Goal: Task Accomplishment & Management: Use online tool/utility

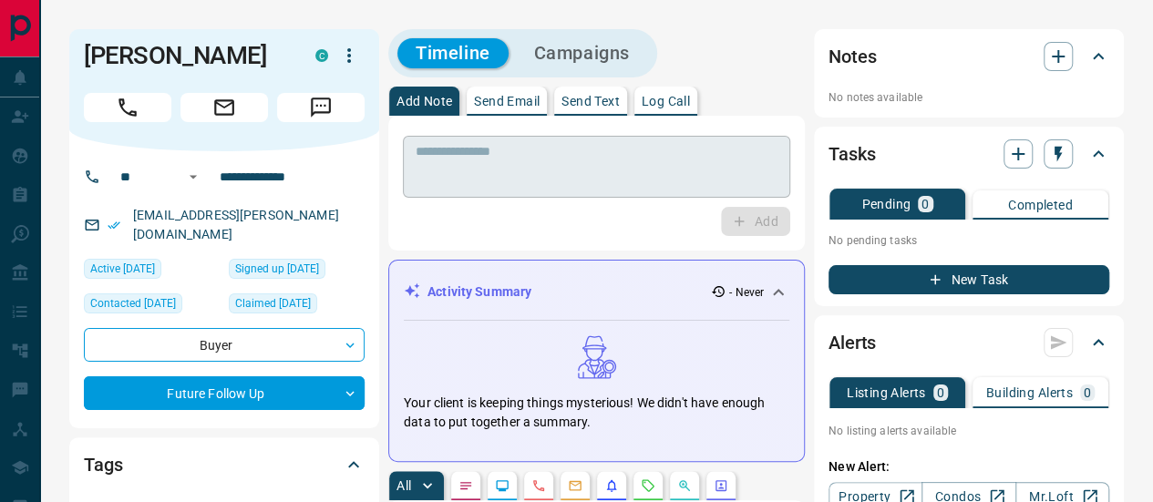
click at [516, 165] on textarea at bounding box center [597, 167] width 362 height 46
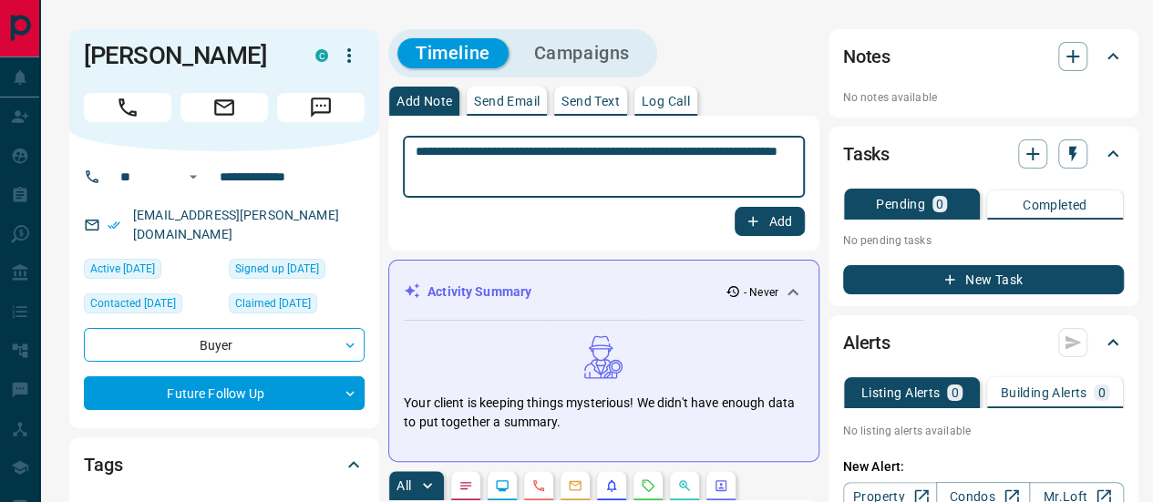
type textarea "**********"
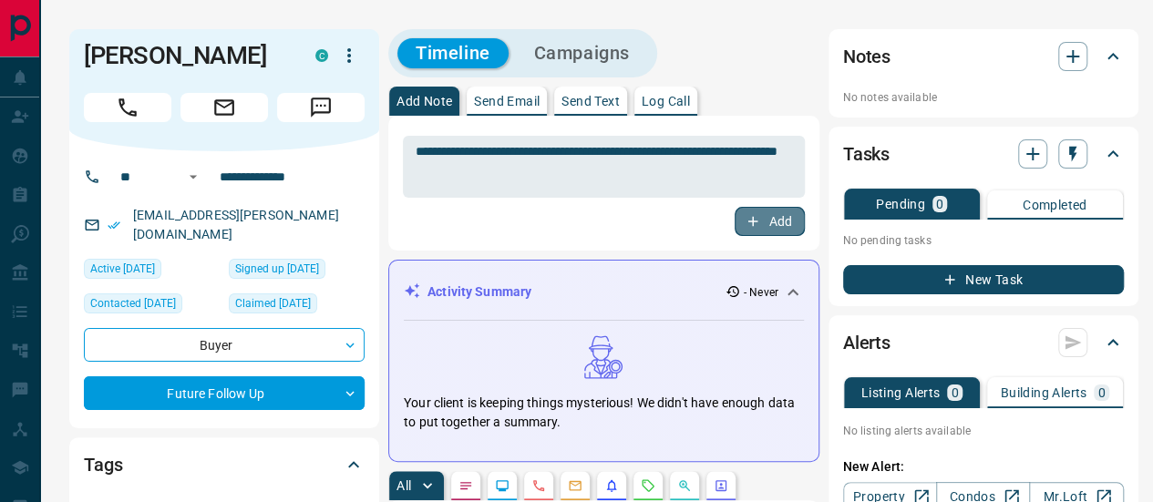
click at [764, 212] on button "Add" at bounding box center [769, 221] width 69 height 29
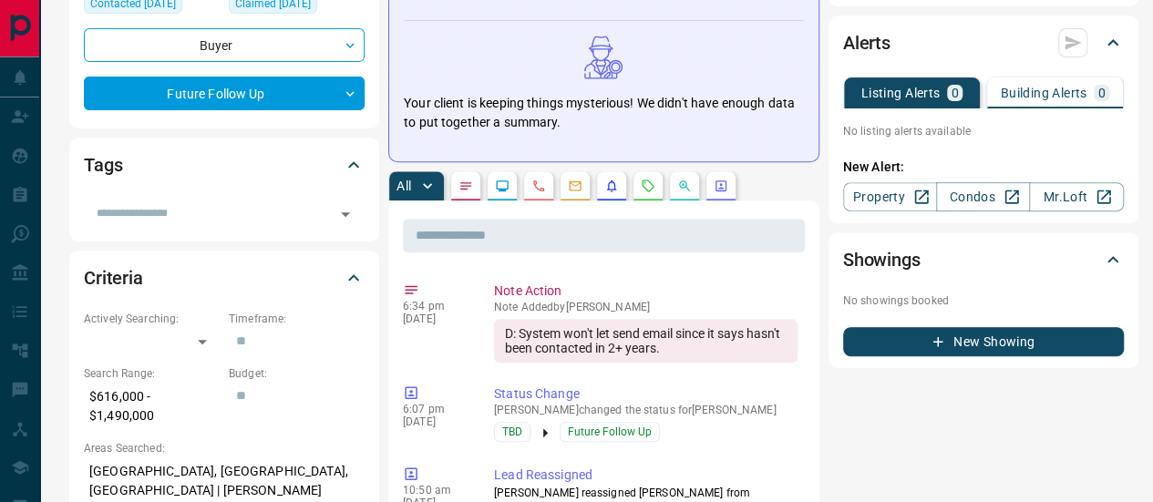
scroll to position [273, 0]
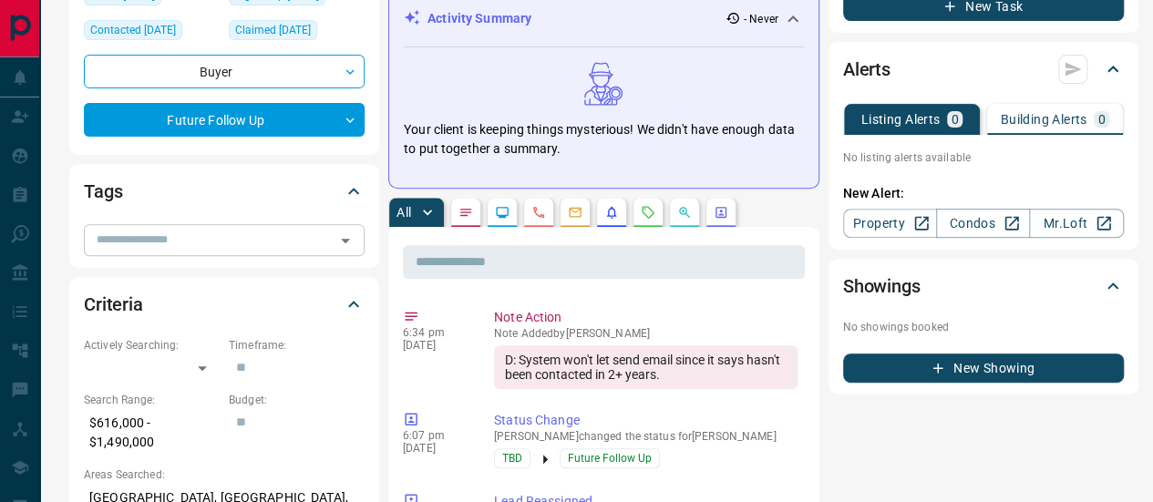
click at [176, 230] on input "text" at bounding box center [209, 240] width 240 height 20
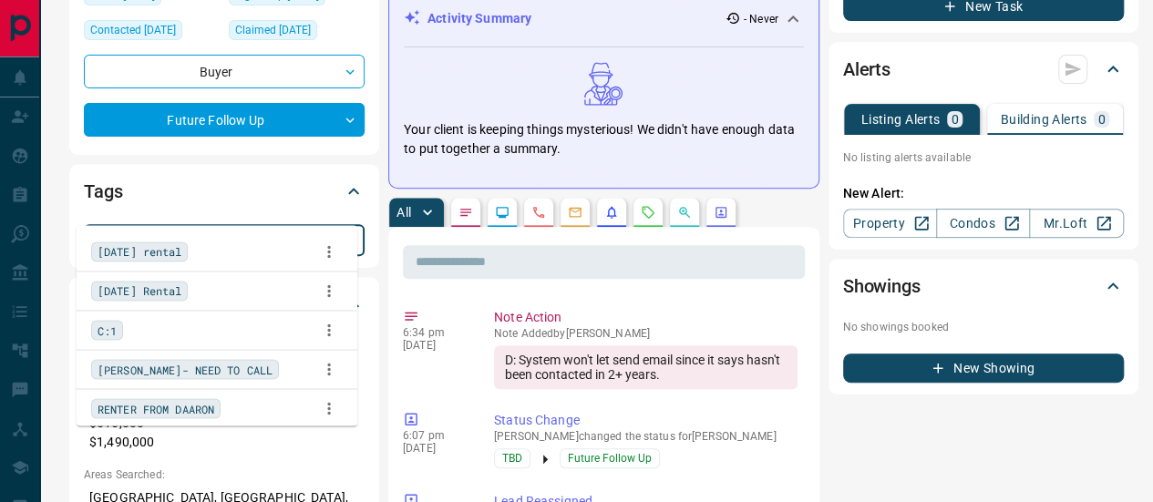
type input "*"
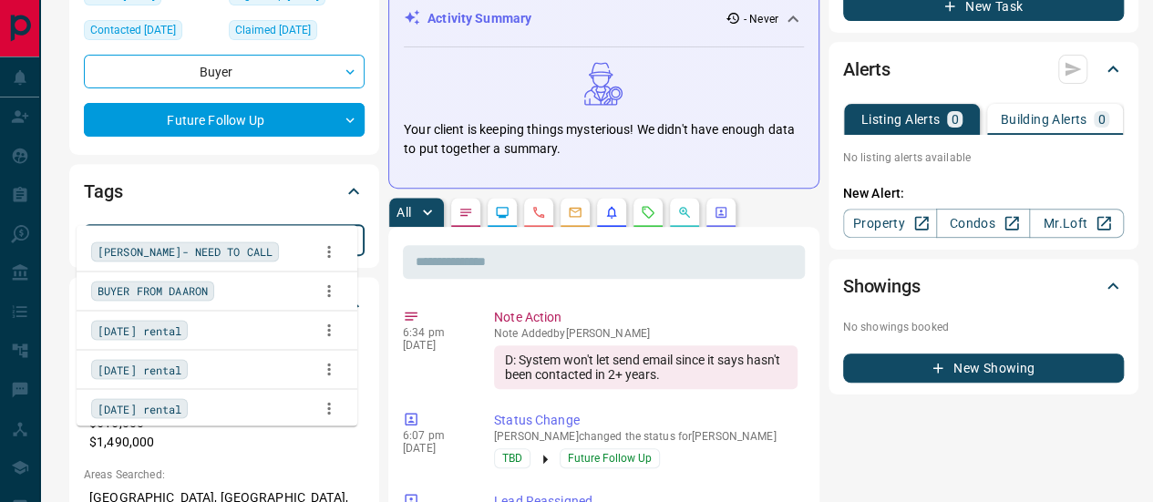
click at [177, 248] on span "[PERSON_NAME]- NEED TO CALL" at bounding box center [185, 251] width 175 height 18
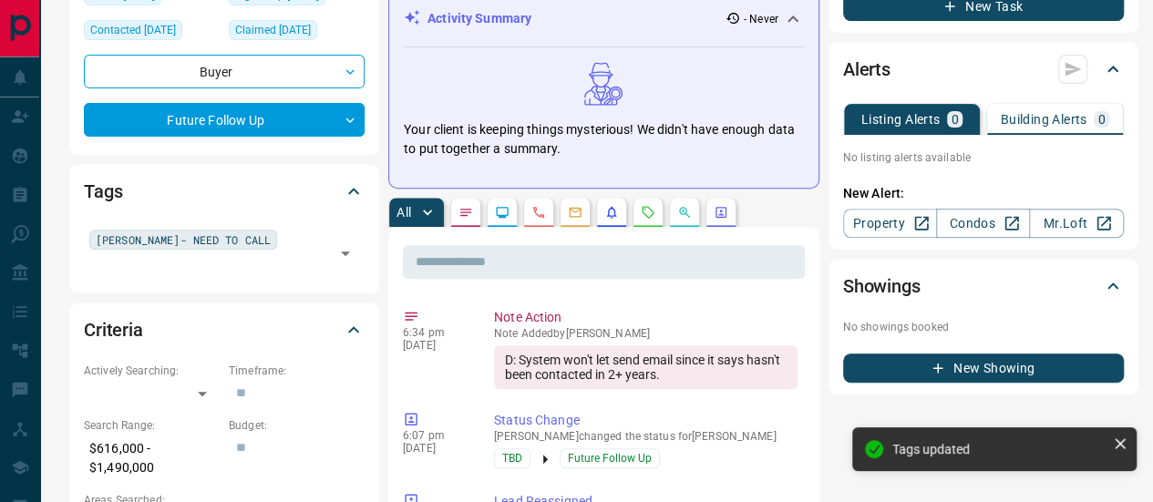
click at [233, 177] on div "Tags" at bounding box center [213, 191] width 259 height 29
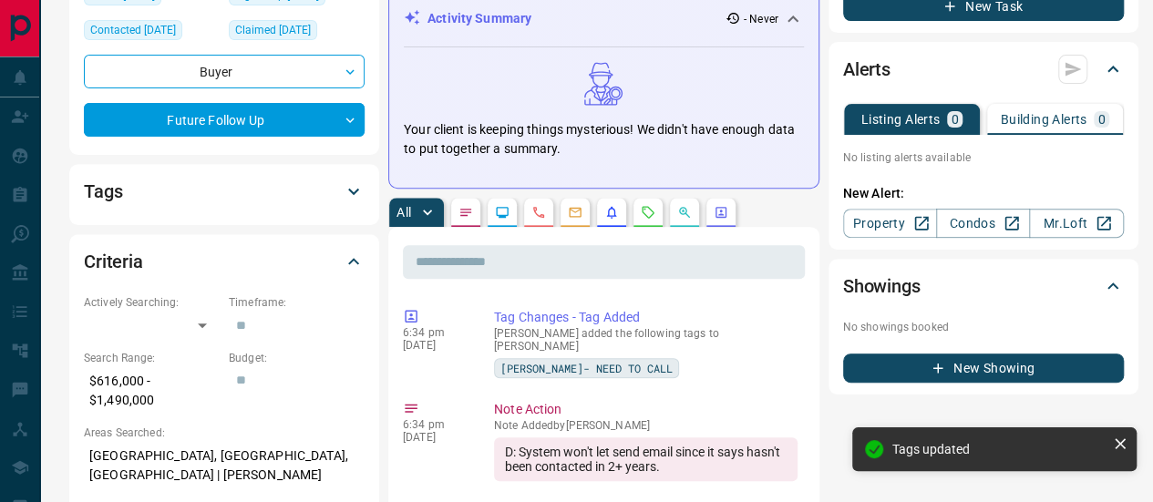
click at [245, 177] on div "Tags" at bounding box center [213, 191] width 259 height 29
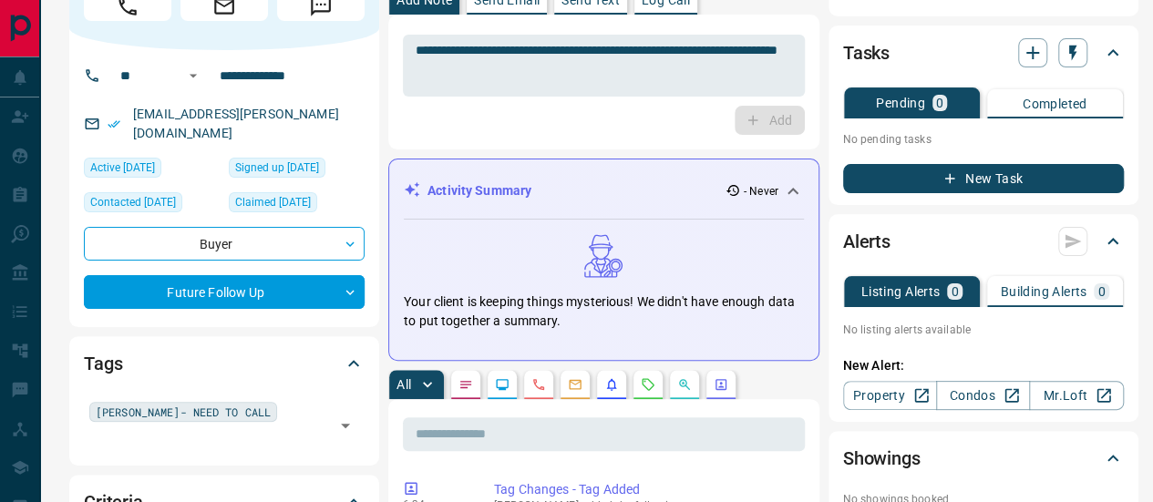
scroll to position [0, 0]
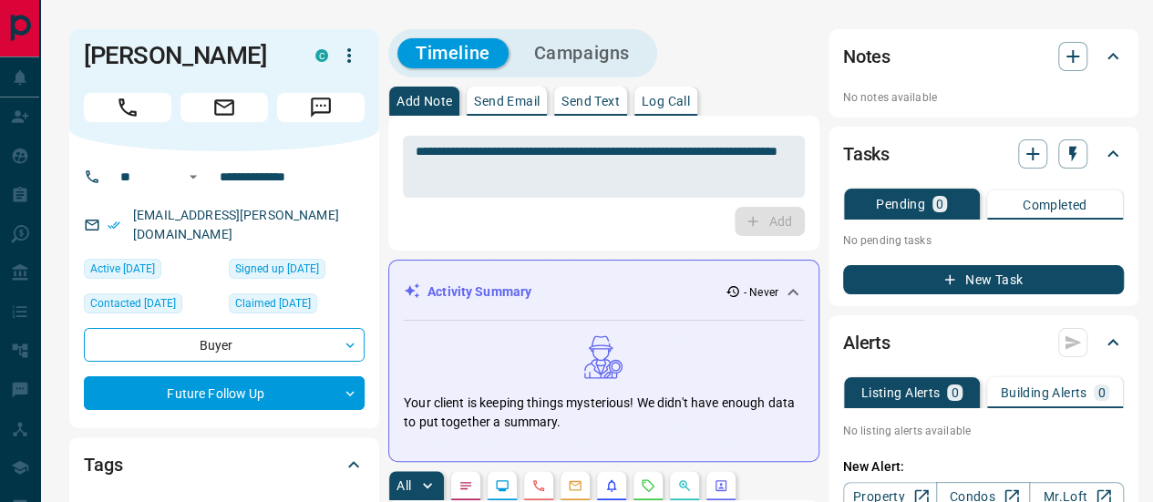
click at [345, 48] on icon "button" at bounding box center [349, 56] width 22 height 22
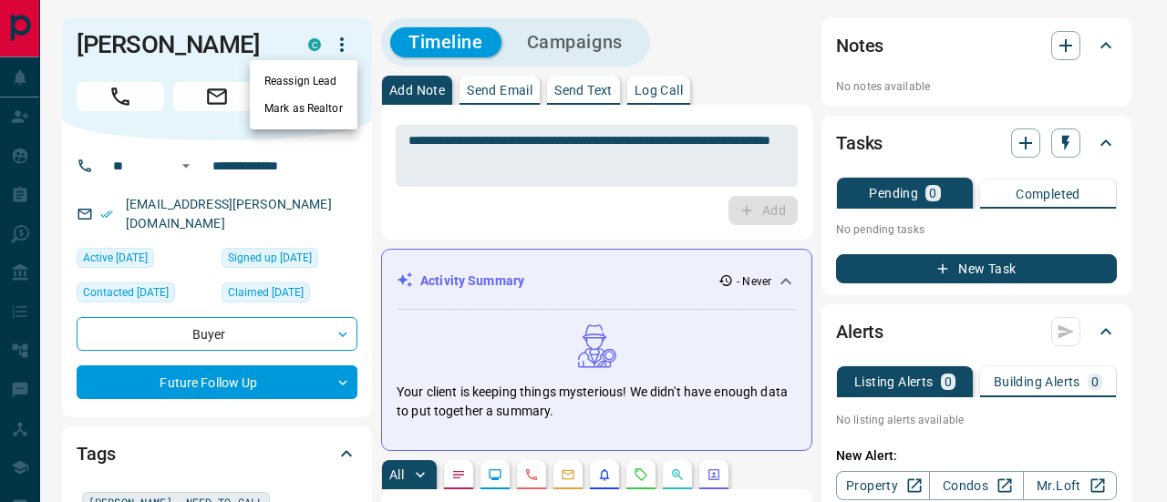
click at [458, 160] on div at bounding box center [583, 251] width 1167 height 502
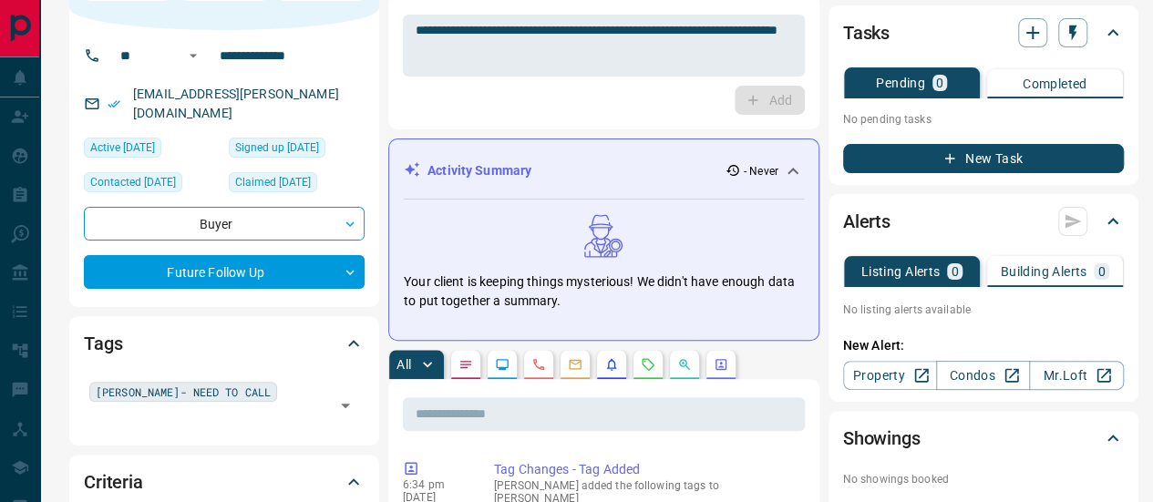
scroll to position [182, 0]
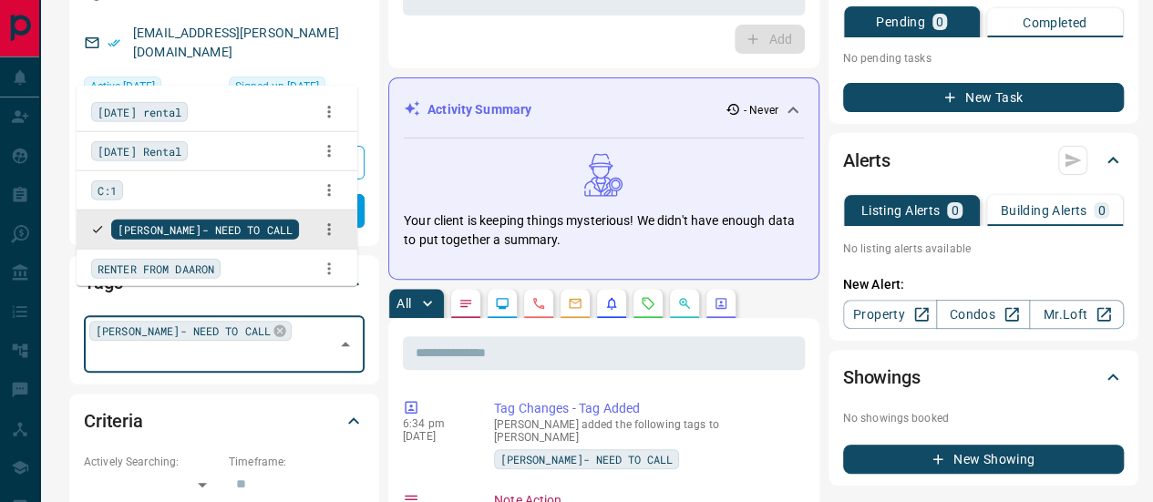
click at [235, 346] on input "text" at bounding box center [209, 356] width 240 height 20
